Goal: Transaction & Acquisition: Purchase product/service

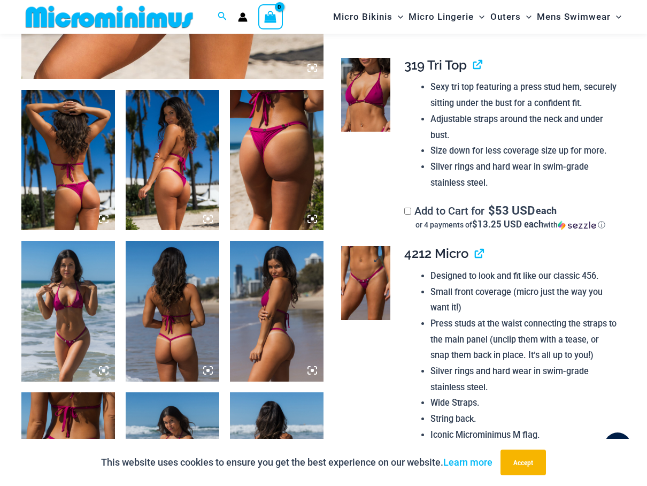
scroll to position [525, 0]
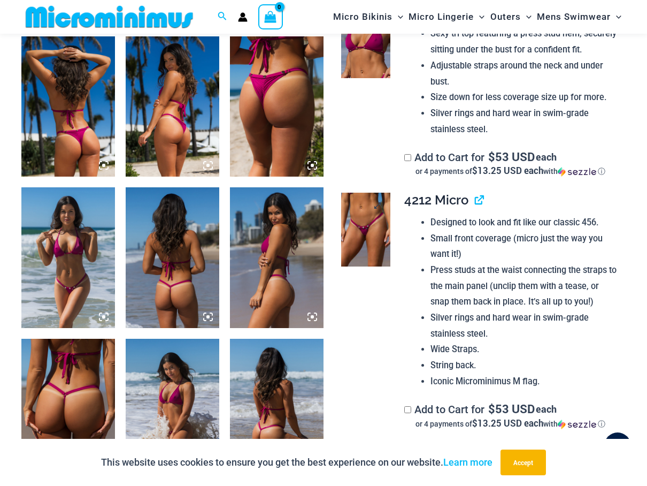
type input "**********"
click at [365, 239] on img at bounding box center [365, 230] width 49 height 74
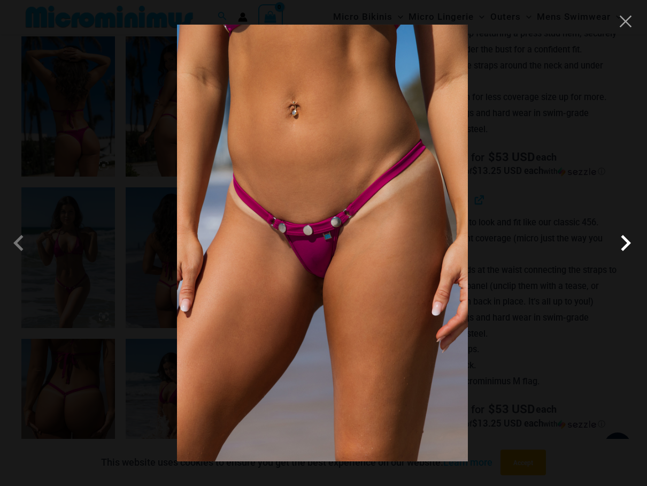
click at [626, 248] on span at bounding box center [626, 243] width 32 height 32
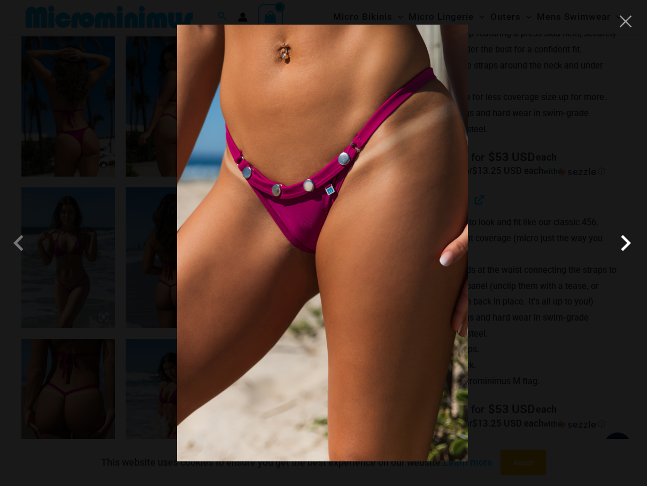
click at [626, 248] on span at bounding box center [626, 243] width 32 height 32
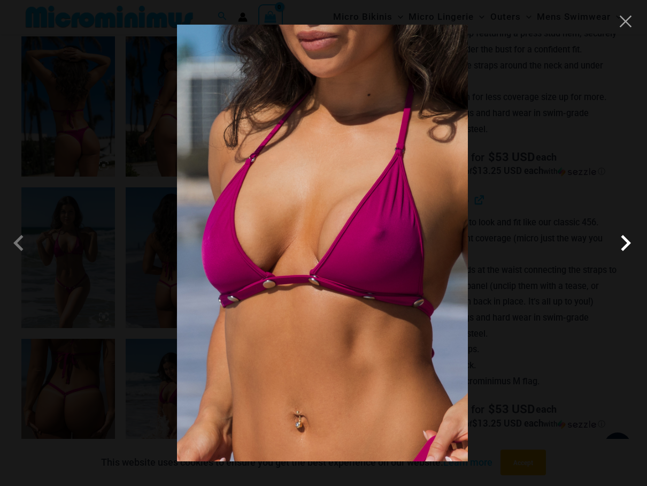
click at [626, 248] on span at bounding box center [626, 243] width 32 height 32
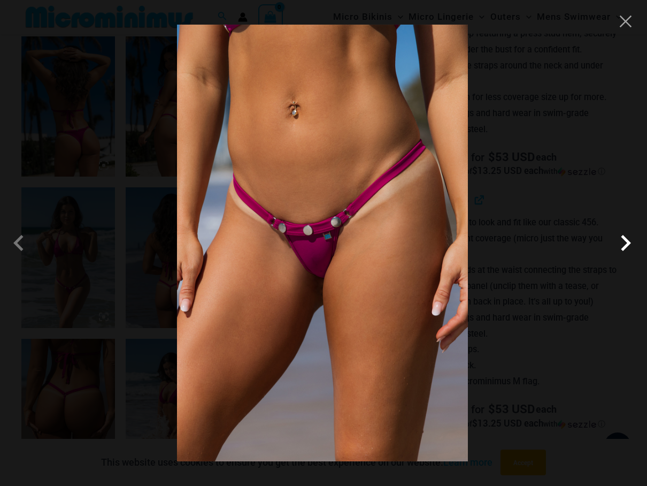
click at [626, 248] on span at bounding box center [626, 243] width 32 height 32
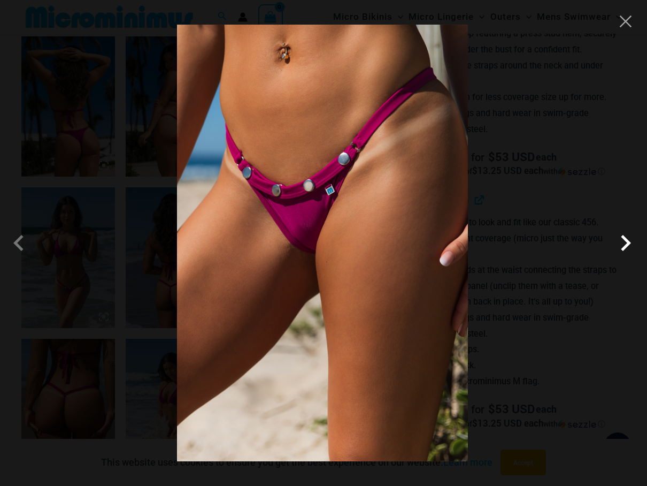
click at [629, 243] on span at bounding box center [626, 243] width 32 height 32
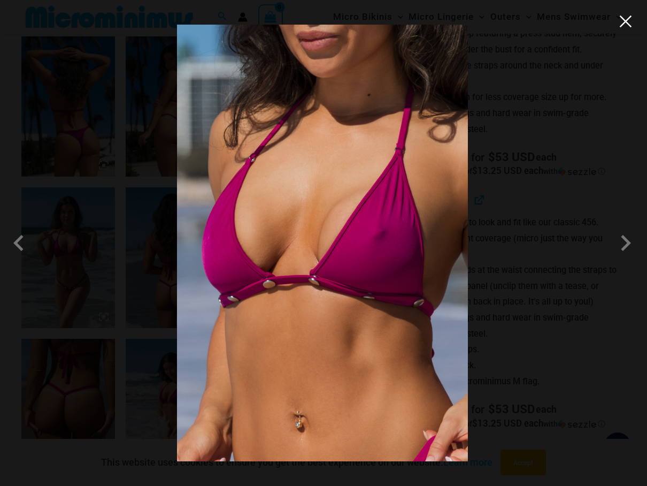
click at [630, 25] on button "Close" at bounding box center [626, 21] width 16 height 16
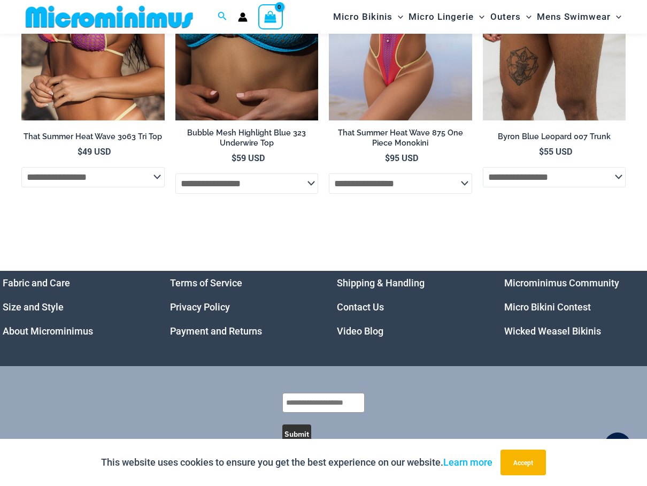
scroll to position [3831, 0]
